Goal: Information Seeking & Learning: Learn about a topic

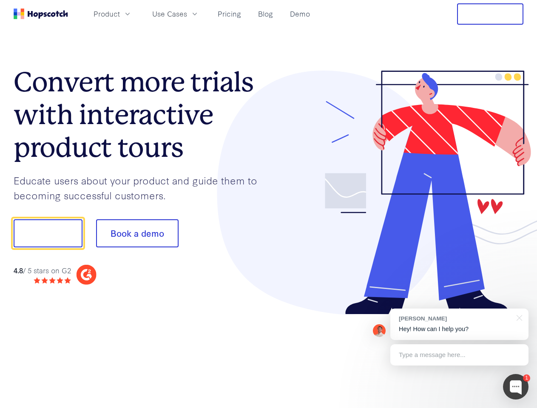
click at [269, 204] on div at bounding box center [396, 193] width 255 height 244
click at [120, 14] on span "Product" at bounding box center [107, 14] width 26 height 11
click at [187, 14] on span "Use Cases" at bounding box center [169, 14] width 35 height 11
click at [490, 14] on button "Free Trial" at bounding box center [490, 13] width 66 height 21
click at [48, 233] on button "Show me!" at bounding box center [48, 233] width 69 height 28
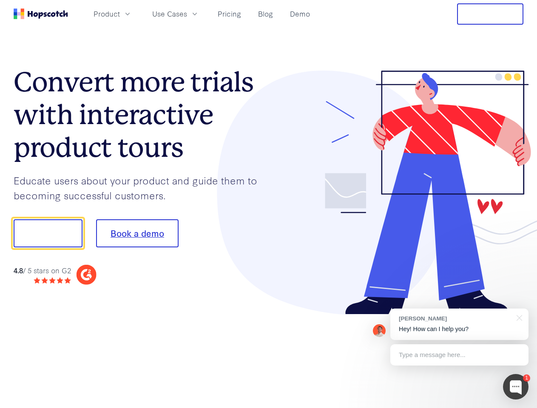
click at [137, 233] on button "Book a demo" at bounding box center [137, 233] width 82 height 28
click at [516, 387] on div at bounding box center [516, 387] width 26 height 26
click at [459, 324] on div "[PERSON_NAME] Hey! How can I help you?" at bounding box center [459, 324] width 138 height 31
click at [518, 317] on div at bounding box center [448, 233] width 159 height 284
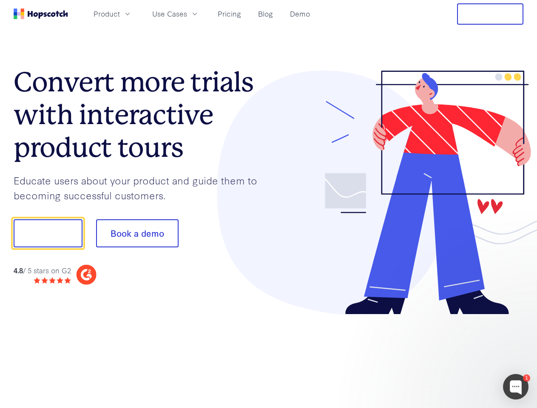
click at [459, 355] on div at bounding box center [448, 233] width 159 height 284
